Goal: Task Accomplishment & Management: Manage account settings

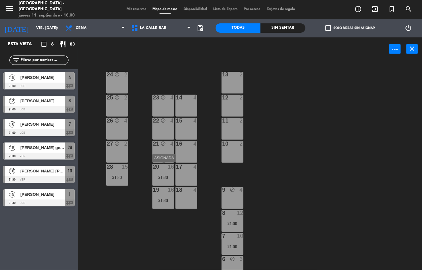
click at [160, 176] on div "21:30" at bounding box center [163, 177] width 22 height 4
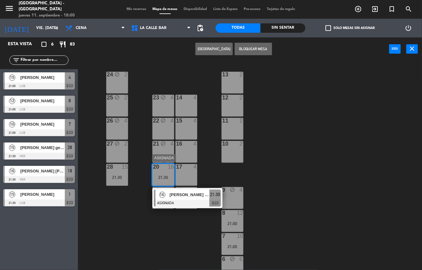
click at [175, 197] on span "[PERSON_NAME] [PERSON_NAME]" at bounding box center [190, 194] width 40 height 7
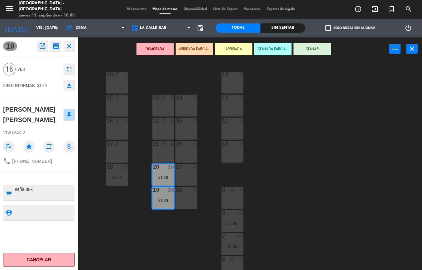
click at [69, 69] on icon "fullscreen" at bounding box center [68, 68] width 7 height 7
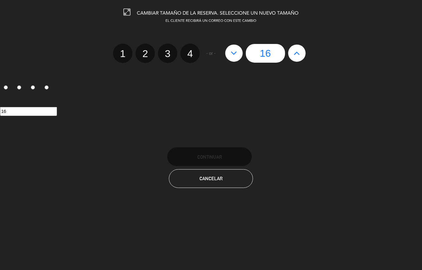
click at [297, 58] on button at bounding box center [296, 53] width 17 height 17
type input "17"
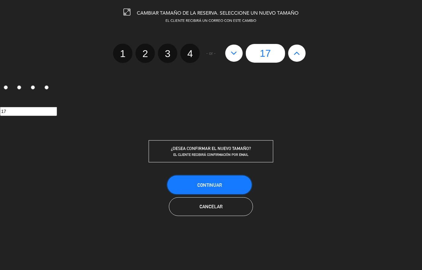
click at [214, 186] on span "Continuar" at bounding box center [209, 184] width 25 height 5
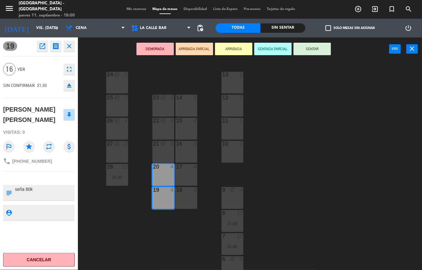
click at [30, 190] on textarea at bounding box center [44, 192] width 60 height 13
type textarea "seña 85k"
click at [47, 202] on div "19 open_in_new receipt 9:30 PM vie., [DATE] personas [PERSON_NAME] [PERSON_NAME…" at bounding box center [39, 153] width 78 height 233
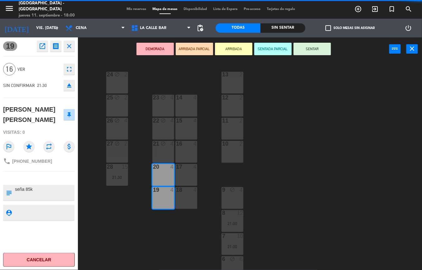
drag, startPoint x: 135, startPoint y: 236, endPoint x: 139, endPoint y: 232, distance: 5.5
click at [135, 236] on div "24 block 2 13 2 23 block 4 14 4 25 block 2 12 2 15 4 22 block 4 26 block 4 11 2…" at bounding box center [252, 165] width 340 height 209
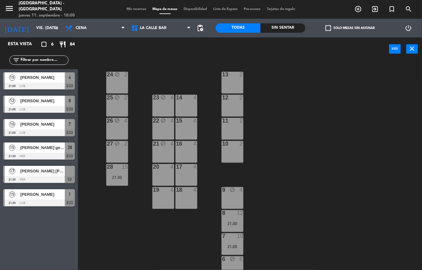
click at [159, 201] on div "19 4" at bounding box center [163, 198] width 22 height 22
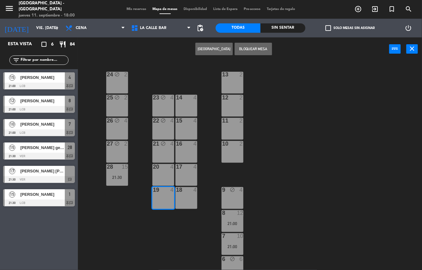
click at [161, 179] on div "20 4" at bounding box center [163, 175] width 22 height 22
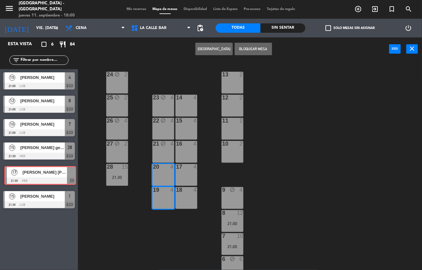
click at [39, 171] on div "17 [PERSON_NAME] [PERSON_NAME] 21:30 VER chat 17 [PERSON_NAME] [PERSON_NAME] 21…" at bounding box center [39, 175] width 78 height 25
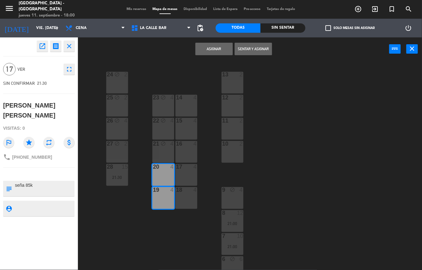
click at [214, 50] on button "Asignar" at bounding box center [214, 49] width 37 height 12
